Goal: Complete application form: Complete application form

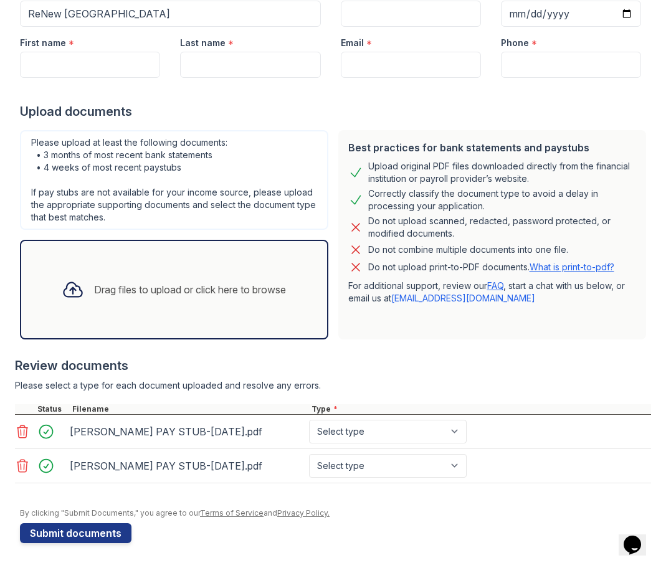
scroll to position [151, 0]
select select "paystub"
select select "bank_statement"
click at [70, 534] on button "Submit documents" at bounding box center [75, 533] width 111 height 20
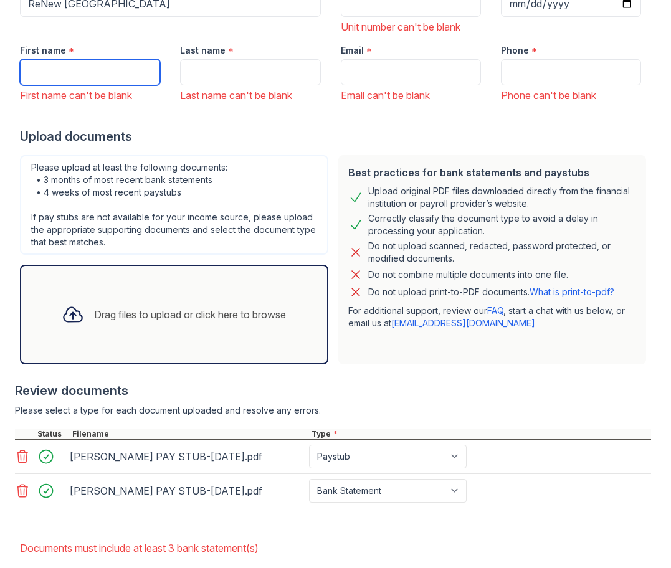
scroll to position [199, 0]
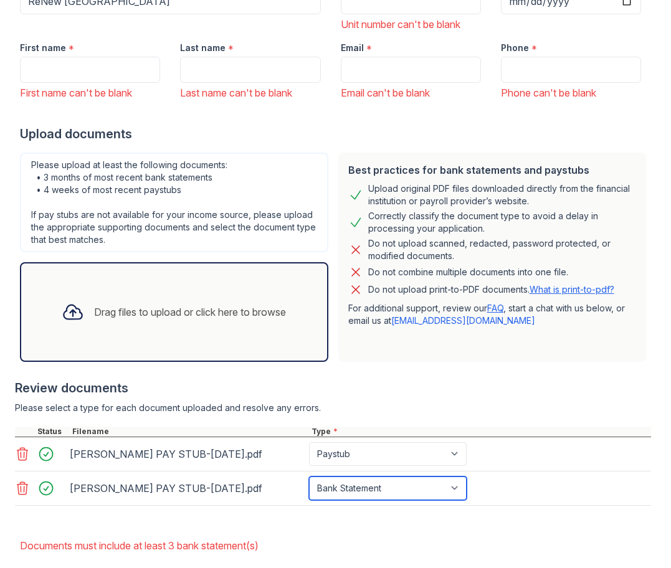
select select "paystub"
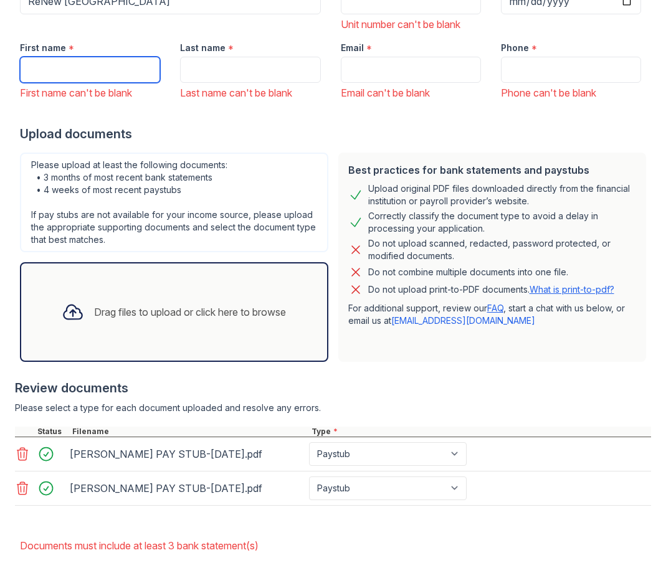
click at [101, 69] on input "First name" at bounding box center [90, 70] width 140 height 26
type input "[PERSON_NAME]"
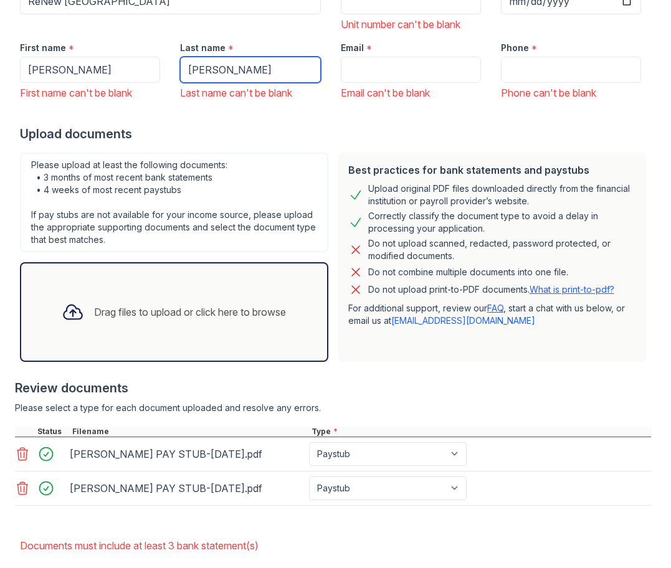
type input "[PERSON_NAME]"
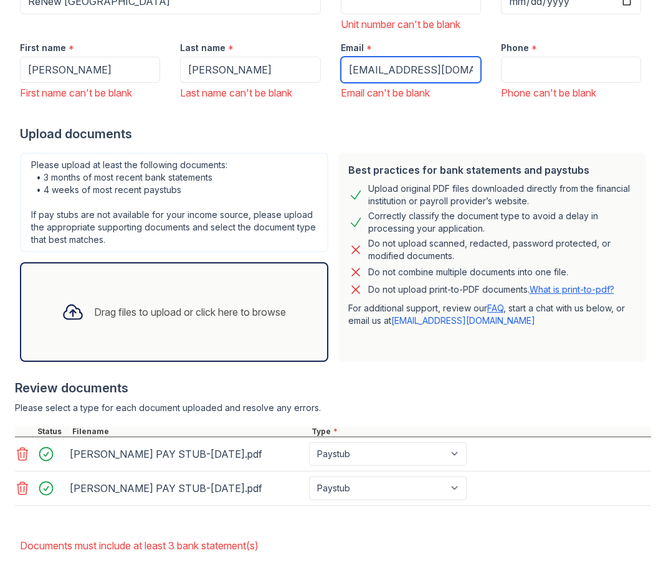
type input "[EMAIL_ADDRESS][DOMAIN_NAME]"
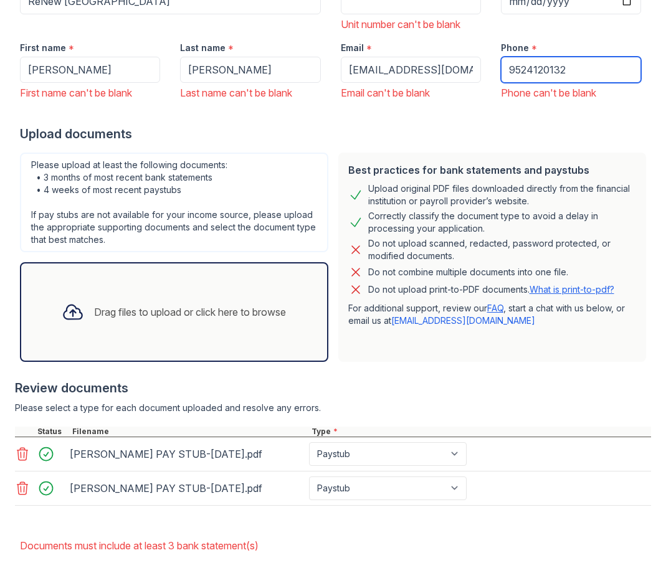
type input "9524120132"
click at [187, 508] on div at bounding box center [333, 512] width 636 height 12
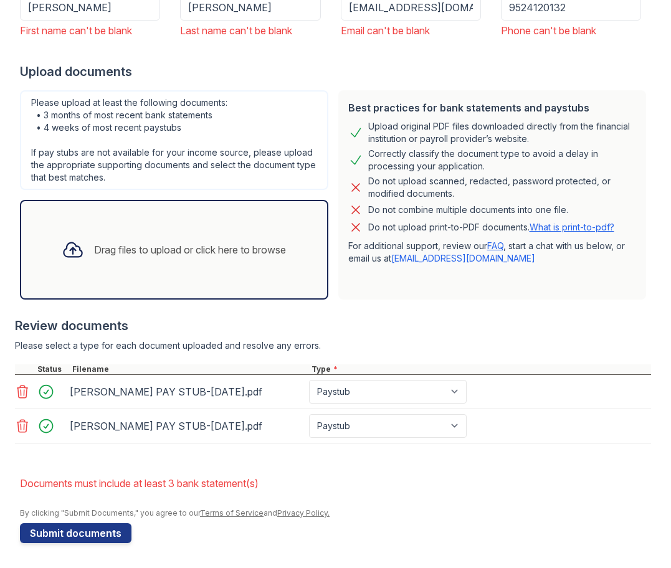
scroll to position [261, 0]
click at [96, 529] on button "Submit documents" at bounding box center [75, 533] width 111 height 20
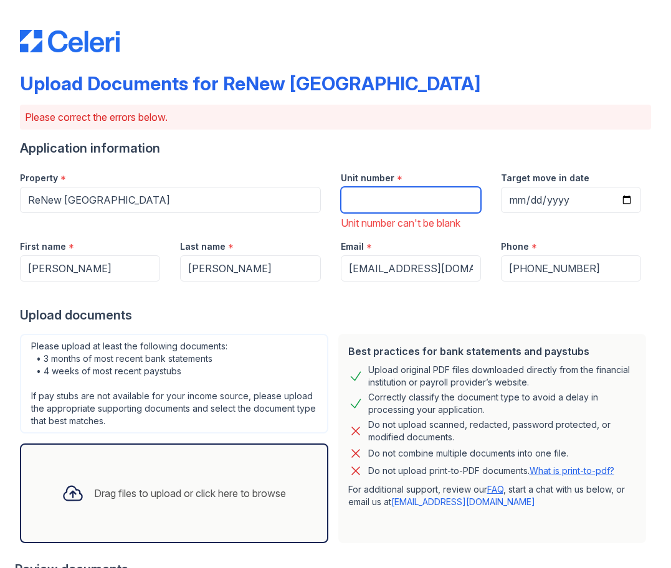
click at [371, 202] on input "Unit number" at bounding box center [411, 200] width 140 height 26
type input "327"
click at [538, 196] on input "Target move in date" at bounding box center [571, 200] width 140 height 26
type input "[DATE]"
click at [414, 301] on div at bounding box center [335, 294] width 631 height 25
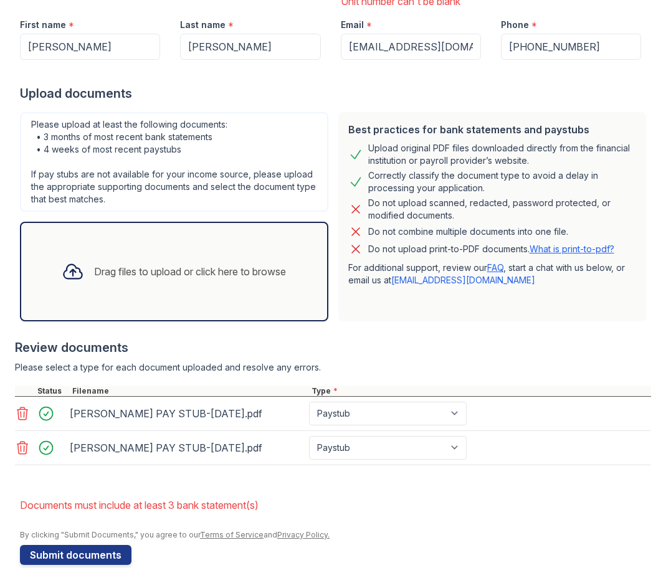
scroll to position [225, 0]
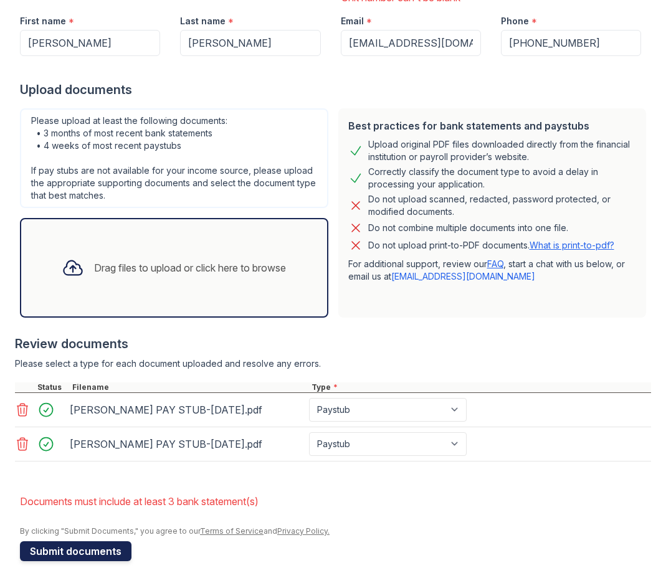
click at [80, 551] on button "Submit documents" at bounding box center [75, 551] width 111 height 20
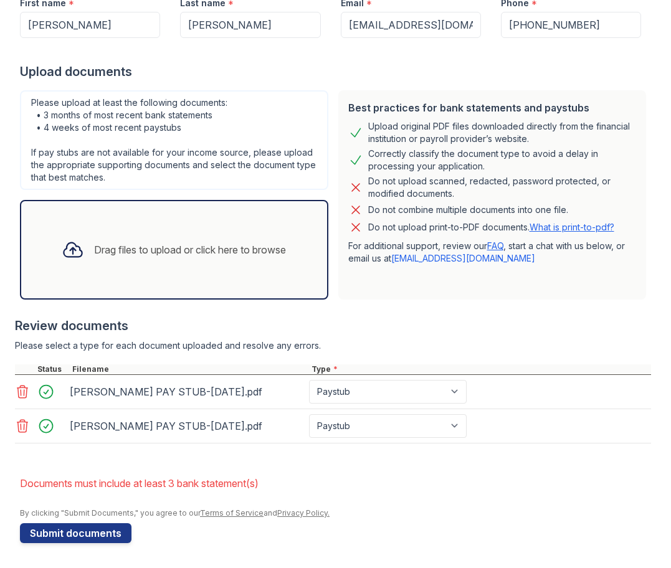
scroll to position [226, 0]
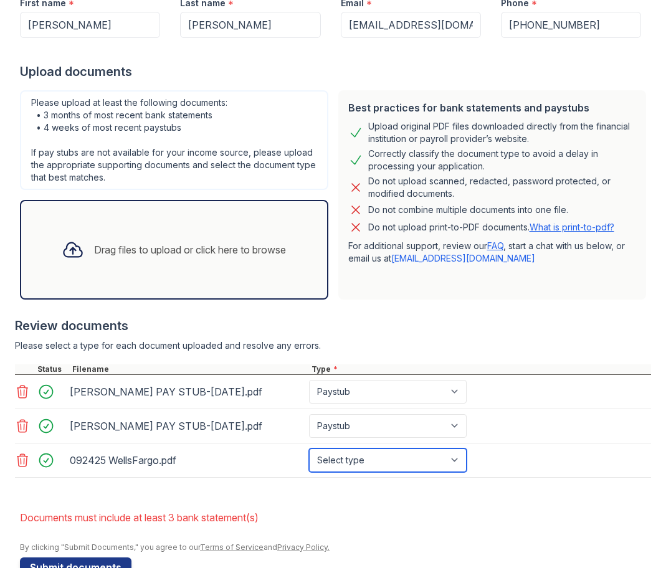
select select "bank_statement"
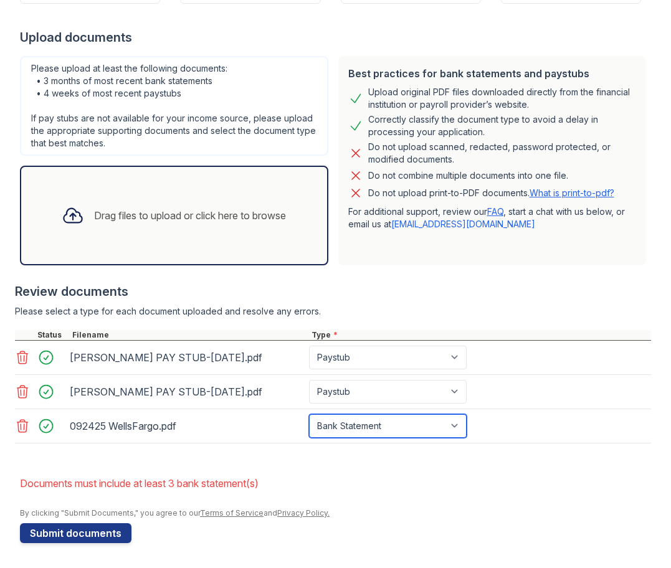
scroll to position [260, 0]
click at [448, 494] on li "Documents must include at least 3 bank statement(s)" at bounding box center [335, 483] width 631 height 25
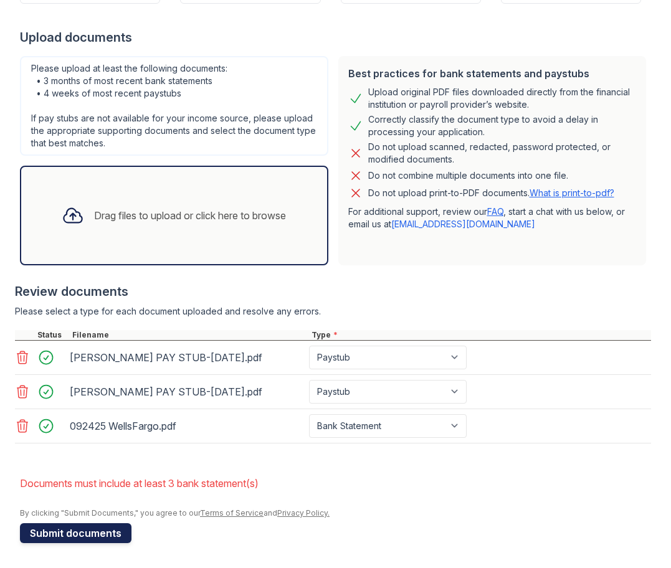
click at [95, 533] on button "Submit documents" at bounding box center [75, 533] width 111 height 20
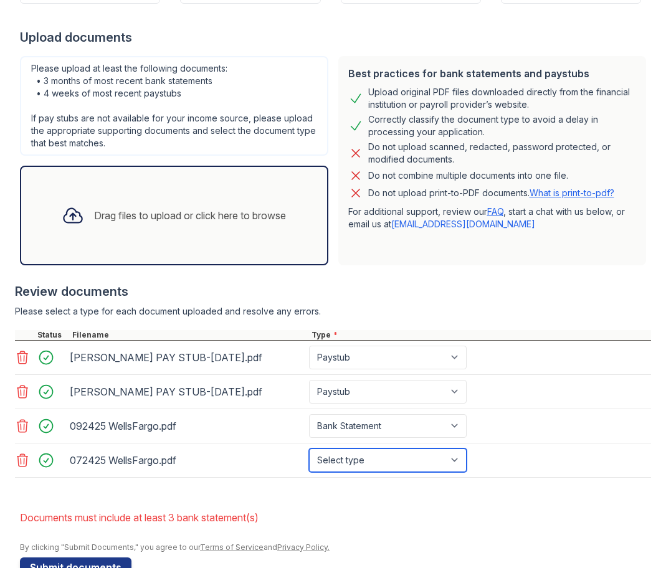
select select "bank_statement"
click at [531, 494] on form "Application information Property * ReNew [GEOGRAPHIC_DATA] Unit number * 327 Ta…" at bounding box center [335, 228] width 631 height 698
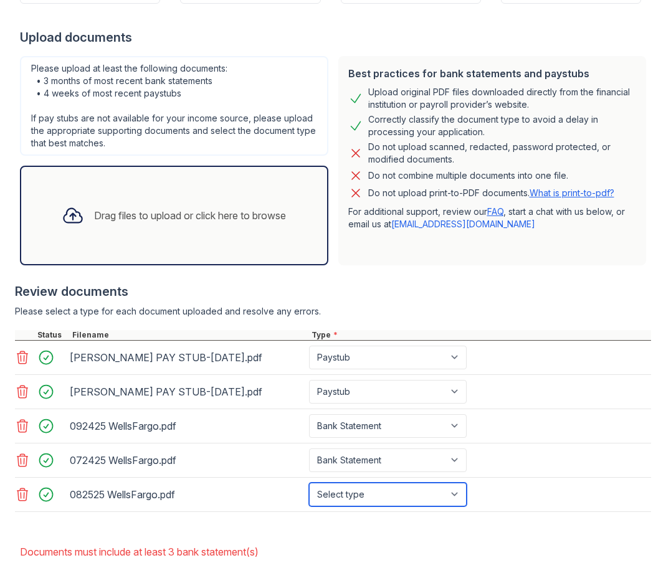
select select "bank_statement"
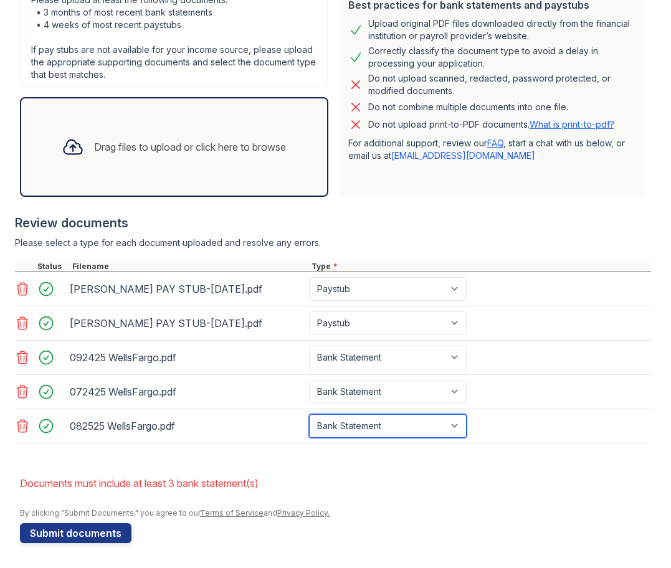
scroll to position [329, 0]
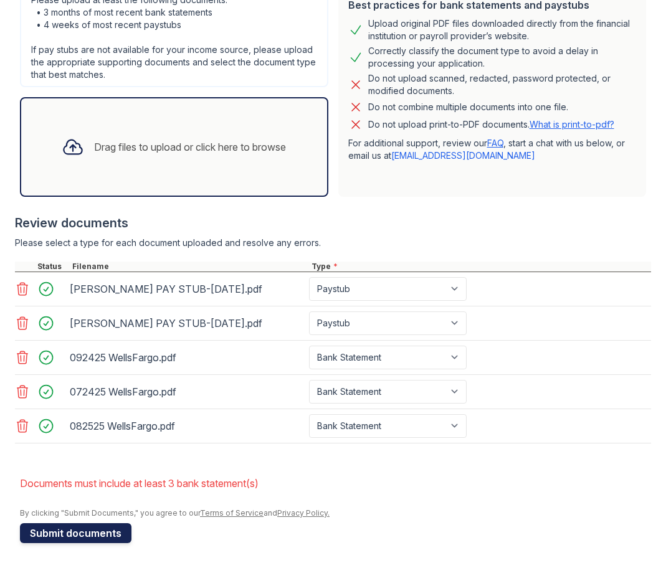
click at [83, 532] on button "Submit documents" at bounding box center [75, 533] width 111 height 20
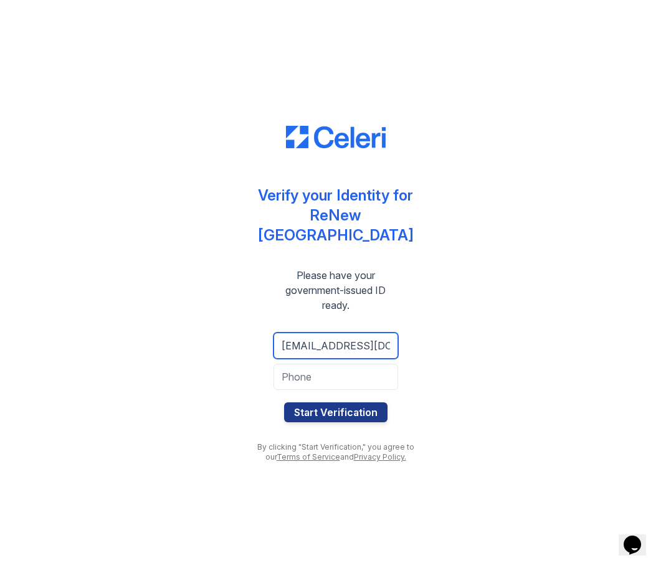
type input "[EMAIL_ADDRESS][DOMAIN_NAME]"
